Goal: Find specific page/section: Find specific page/section

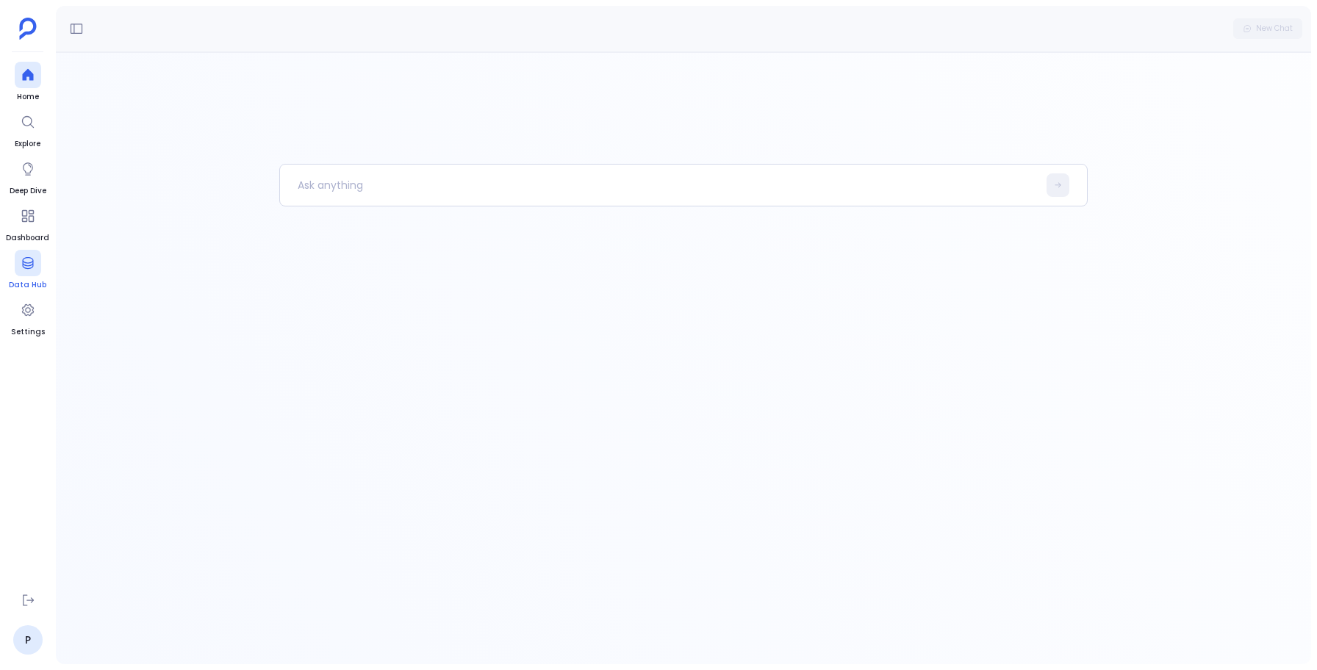
click at [12, 273] on link "Data Hub" at bounding box center [27, 270] width 37 height 41
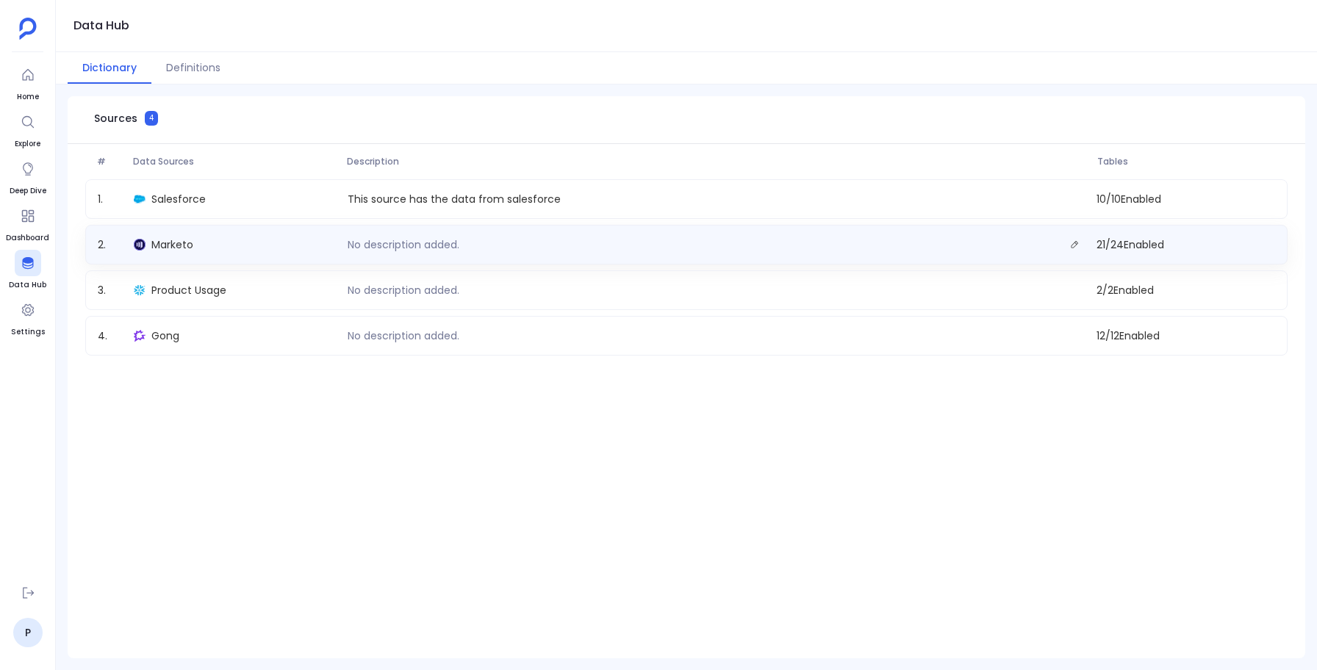
click at [316, 243] on div "Marketo" at bounding box center [235, 245] width 214 height 21
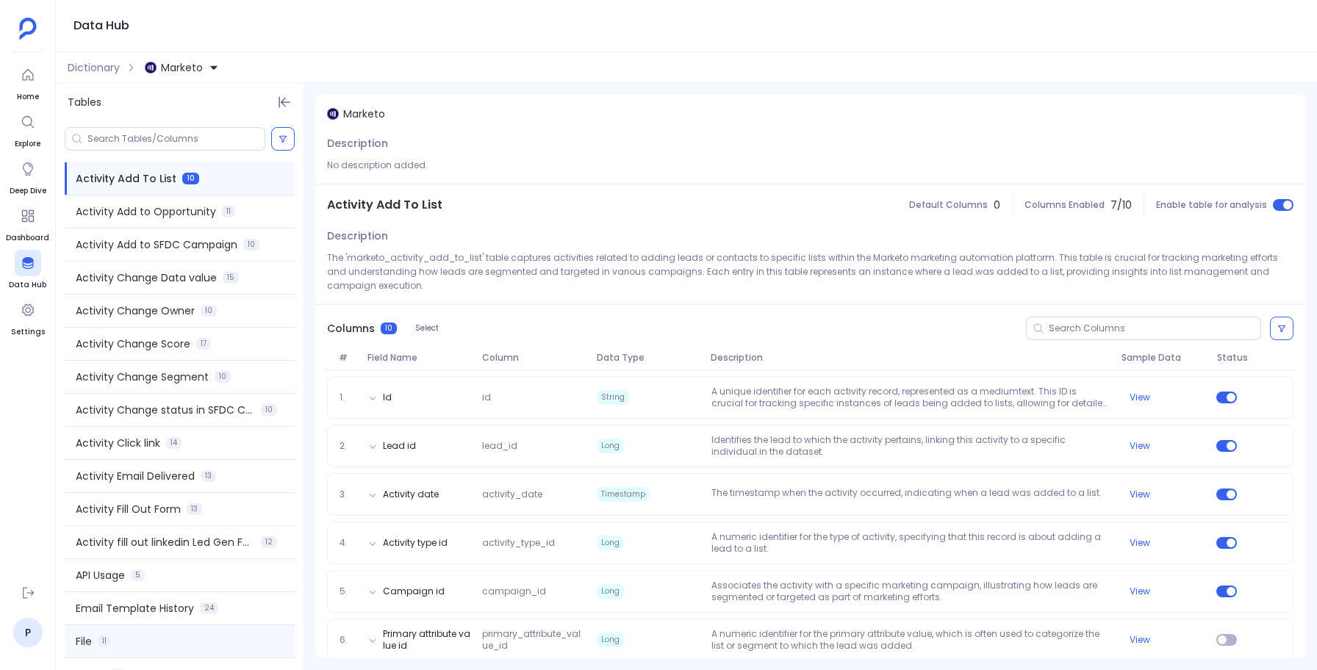
click at [132, 632] on div "File 11" at bounding box center [180, 642] width 230 height 32
